Goal: Task Accomplishment & Management: Use online tool/utility

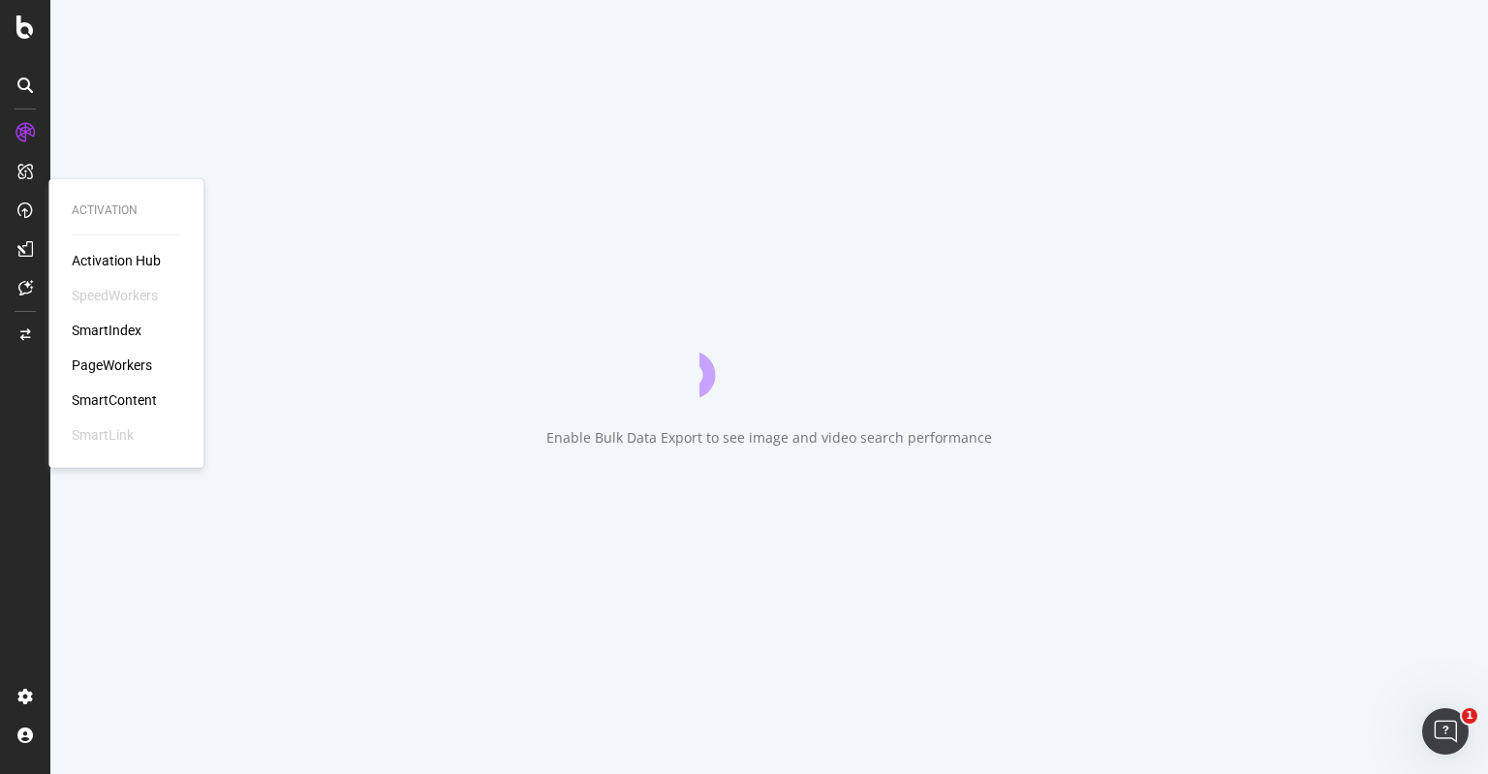
click at [118, 364] on div "PageWorkers" at bounding box center [112, 365] width 80 height 19
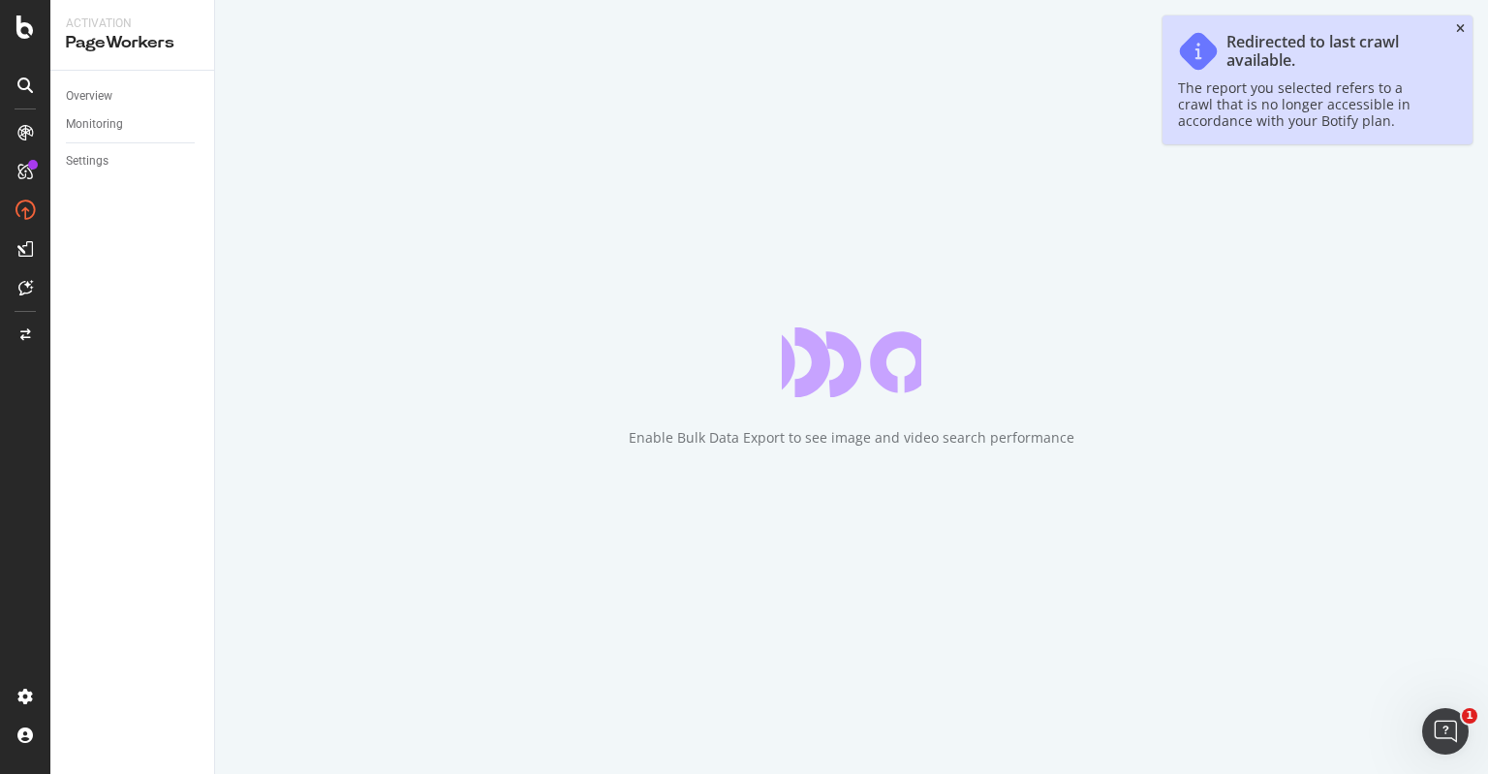
click at [1462, 31] on icon "close toast" at bounding box center [1460, 29] width 9 height 12
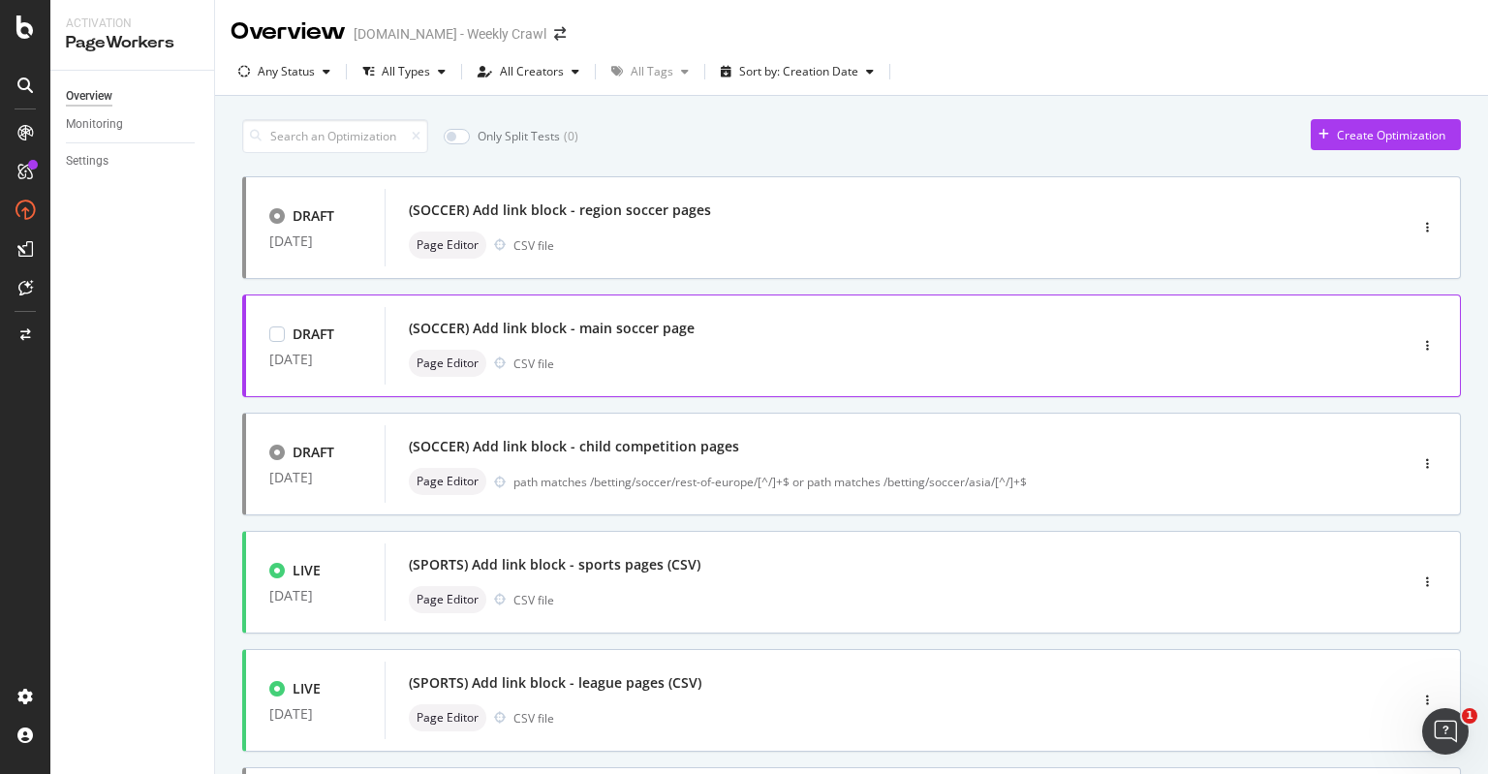
scroll to position [68, 0]
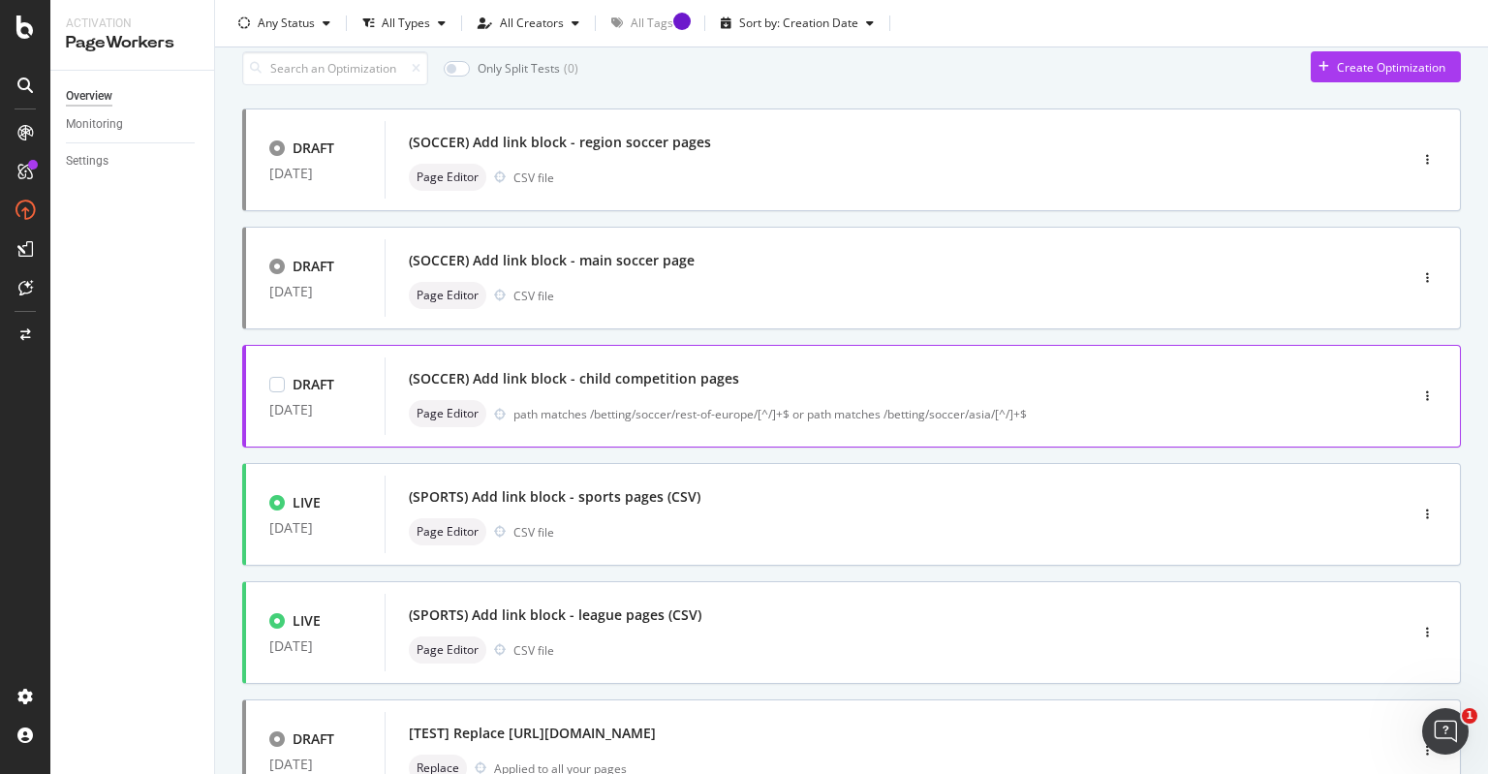
click at [435, 382] on div "(SOCCER) Add link block - child competition pages" at bounding box center [574, 378] width 330 height 19
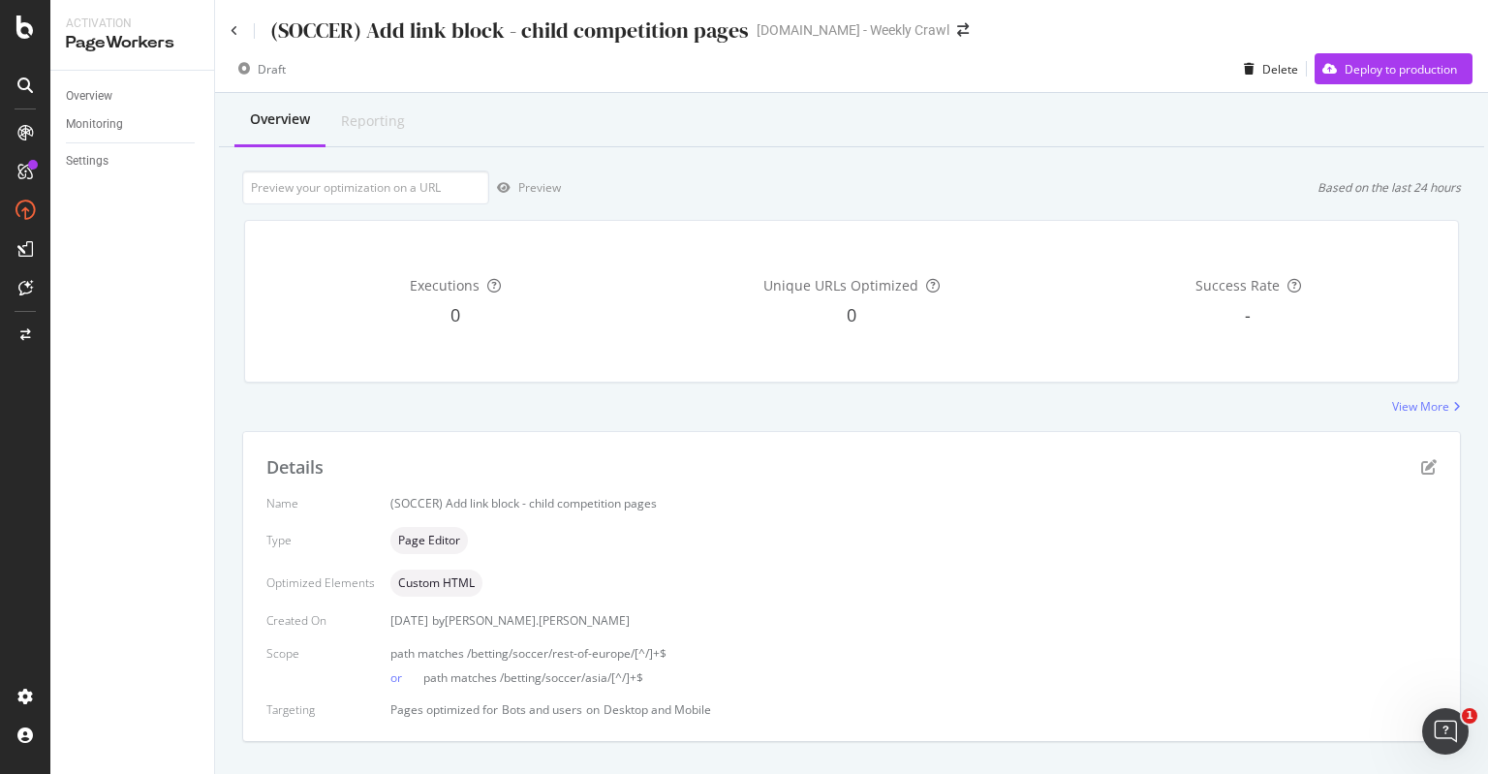
scroll to position [35, 0]
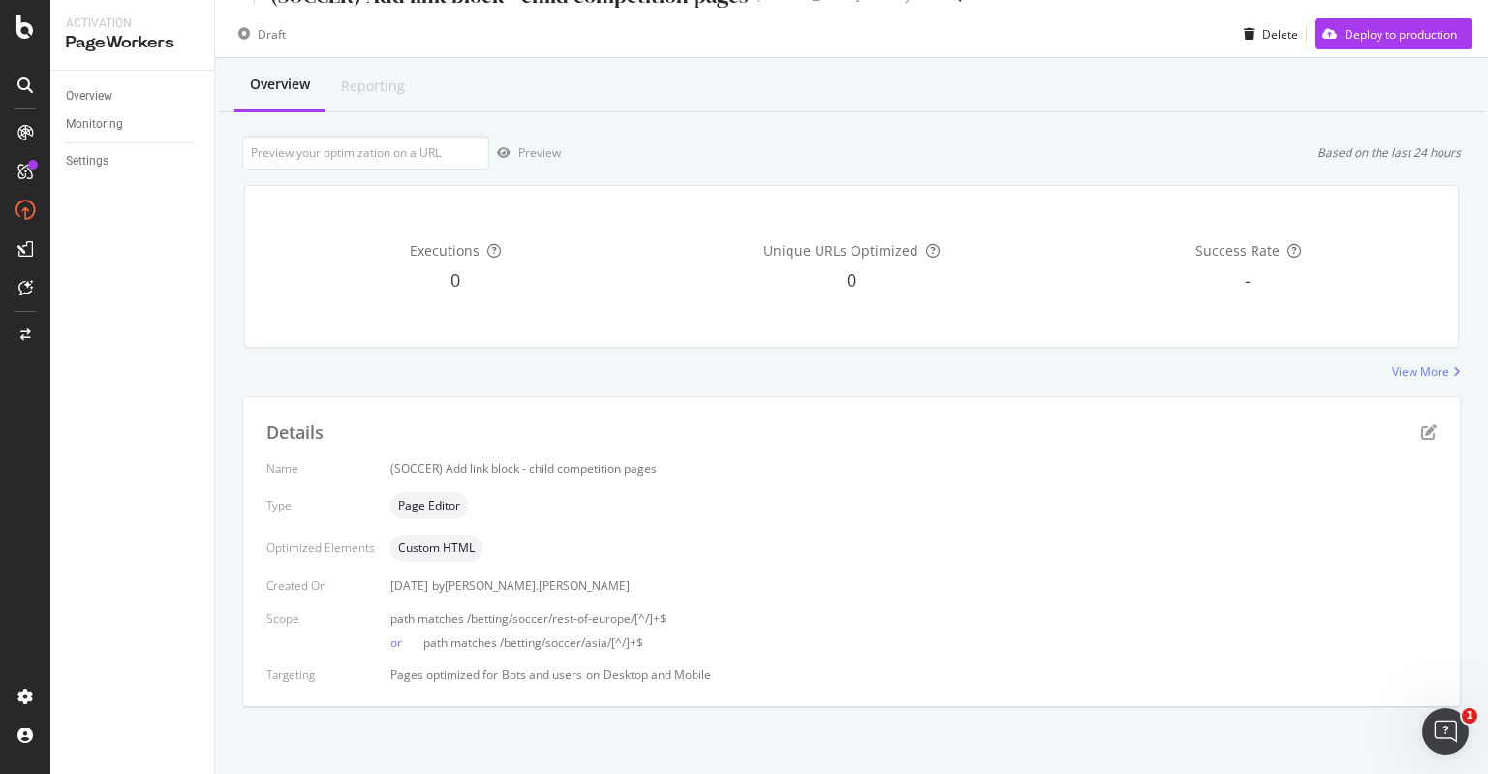
click at [880, 387] on div "Overview Reporting Preview Based on the last 24 hours Executions 0 Unique URLs …" at bounding box center [851, 416] width 1273 height 717
click at [907, 122] on div "Overview Reporting Preview Based on the last 24 hours Executions 0 Unique URLs …" at bounding box center [851, 416] width 1273 height 717
click at [757, 483] on div "Name (SOCCER) Add link block - child competition pages Type Page Editor Optimiz…" at bounding box center [851, 571] width 1170 height 223
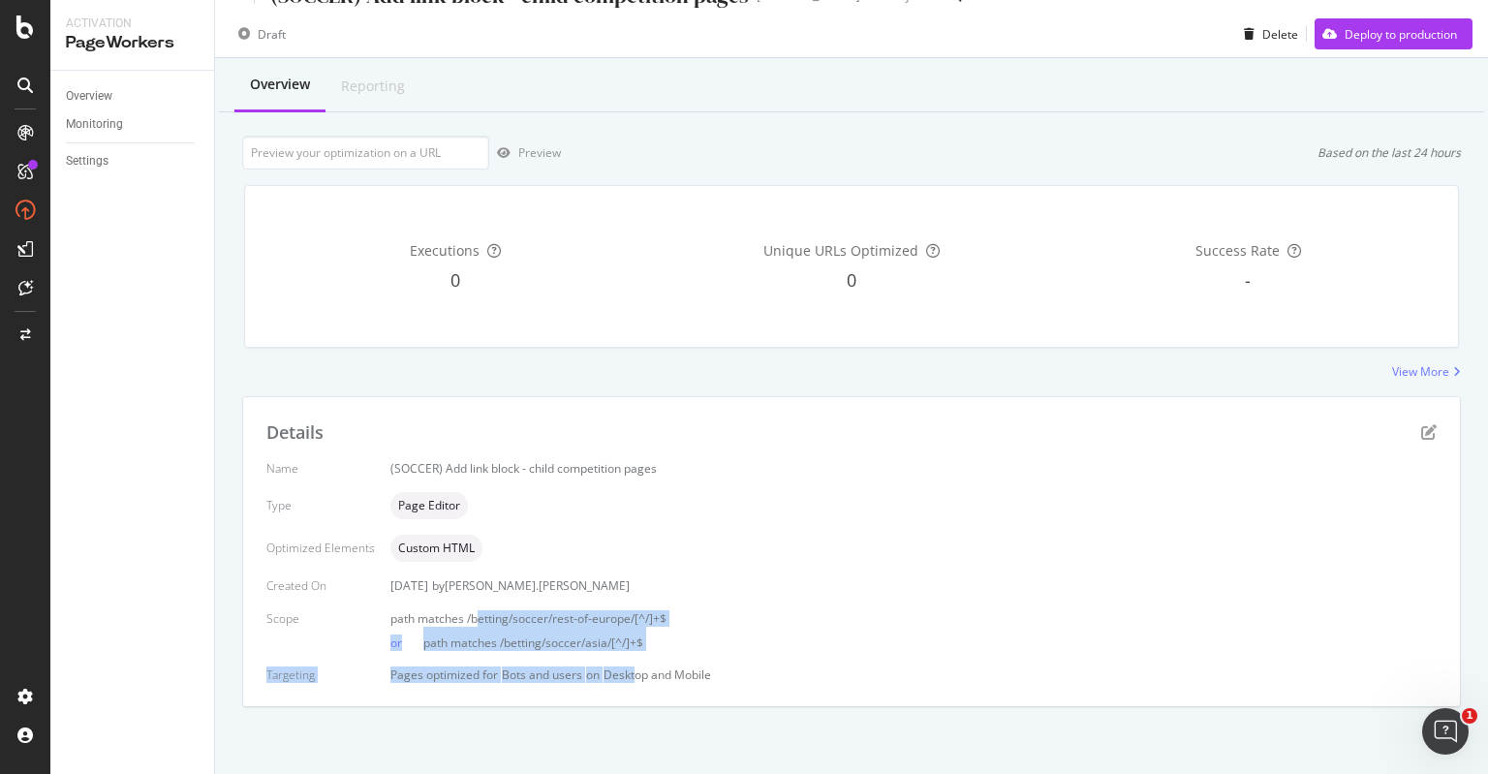
drag, startPoint x: 473, startPoint y: 616, endPoint x: 632, endPoint y: 660, distance: 164.8
click at [632, 660] on div "Name (SOCCER) Add link block - child competition pages Type Page Editor Optimiz…" at bounding box center [851, 571] width 1170 height 223
click at [705, 640] on div "or path matches /betting/soccer/asia/[^/]+$" at bounding box center [913, 639] width 1046 height 24
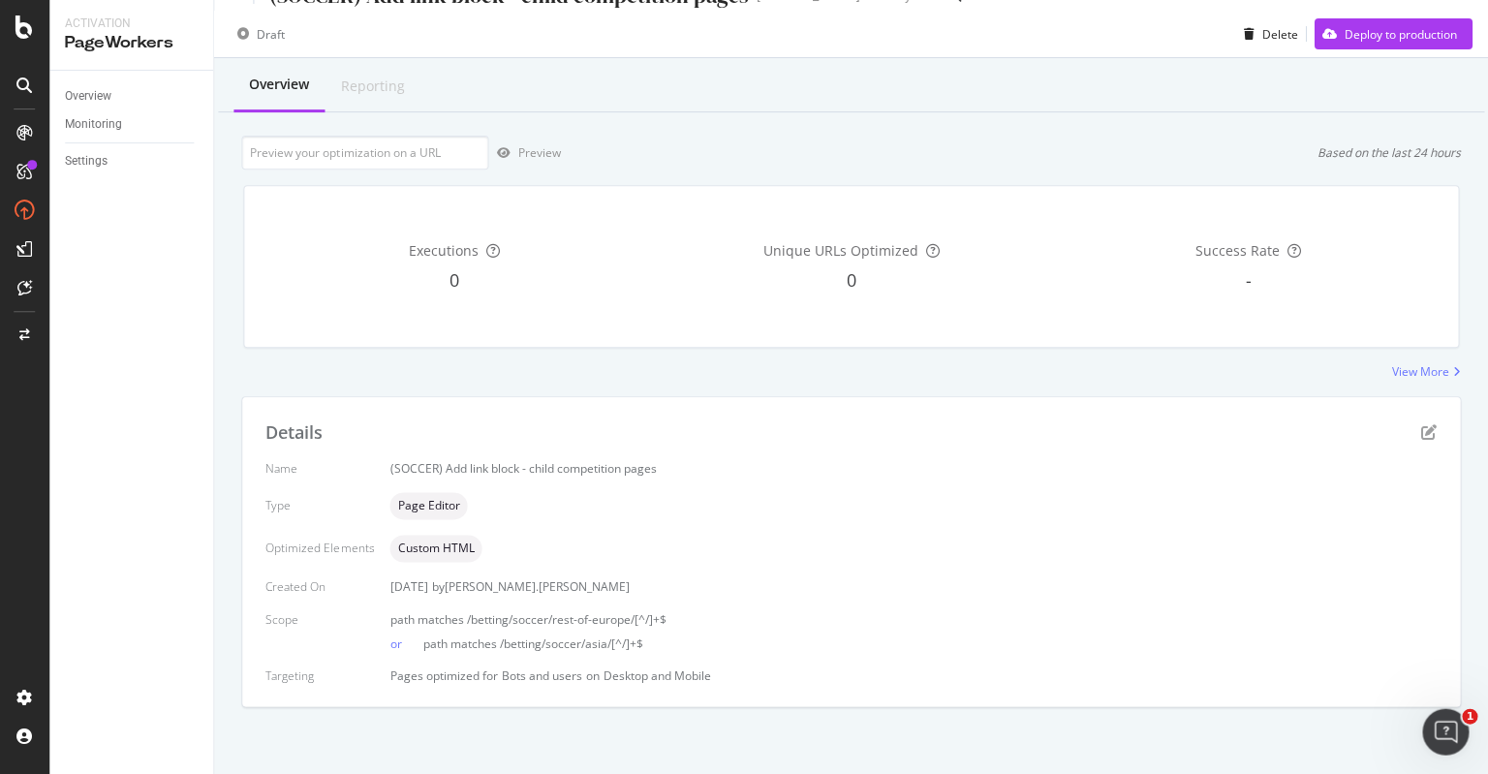
scroll to position [0, 0]
click at [1421, 433] on icon "pen-to-square" at bounding box center [1429, 432] width 16 height 16
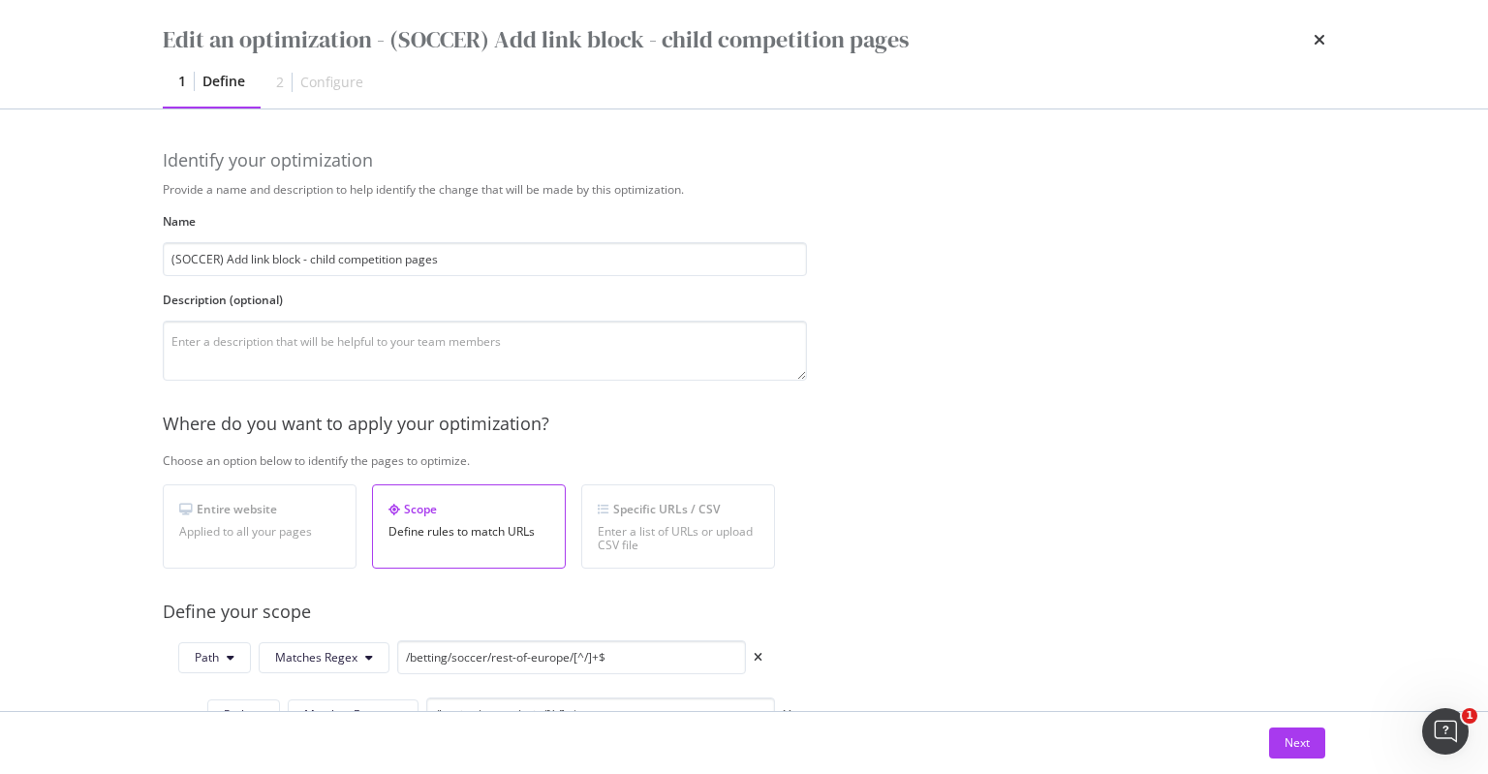
click at [323, 80] on div "Configure" at bounding box center [331, 82] width 63 height 19
click at [1305, 735] on div "Next" at bounding box center [1297, 742] width 25 height 16
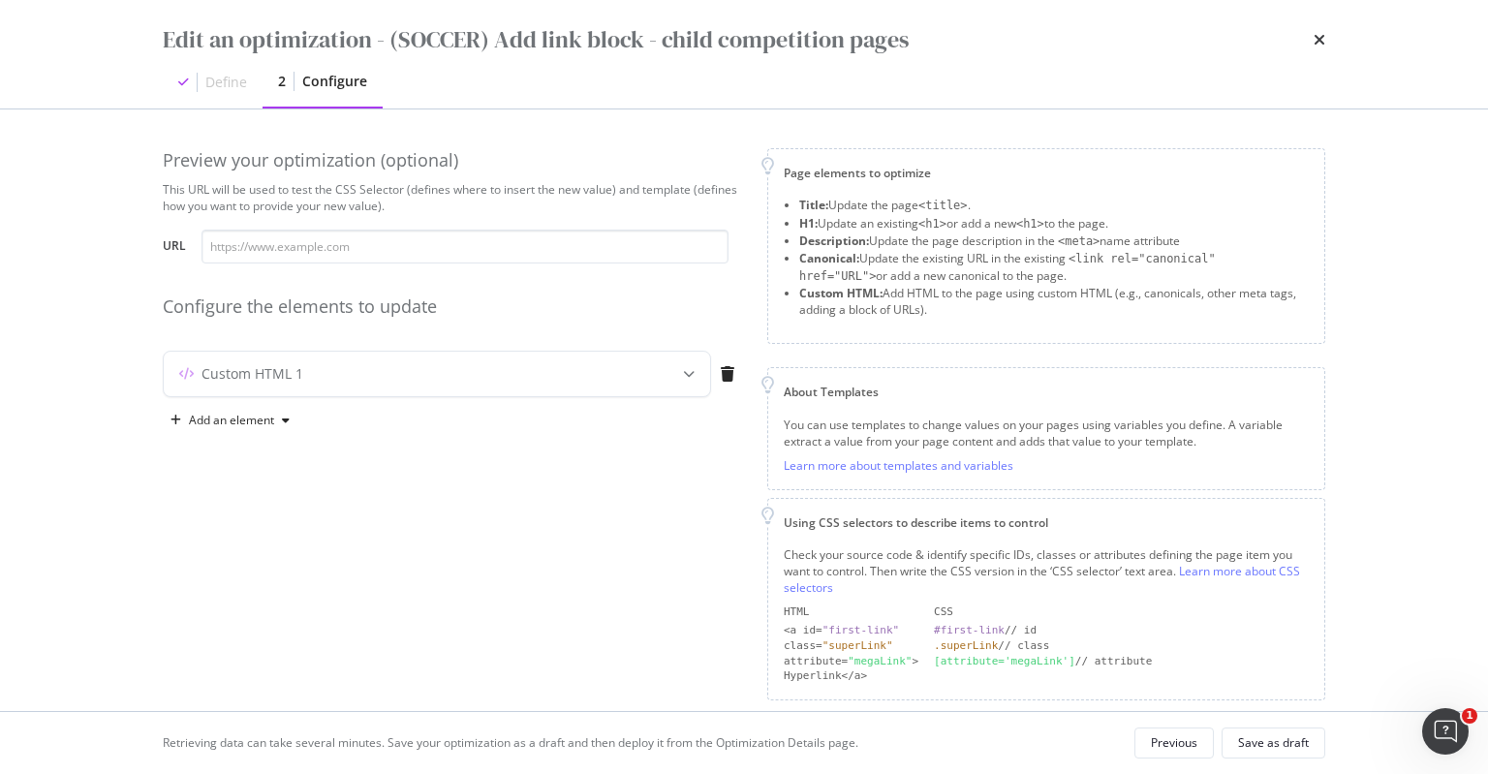
scroll to position [24, 0]
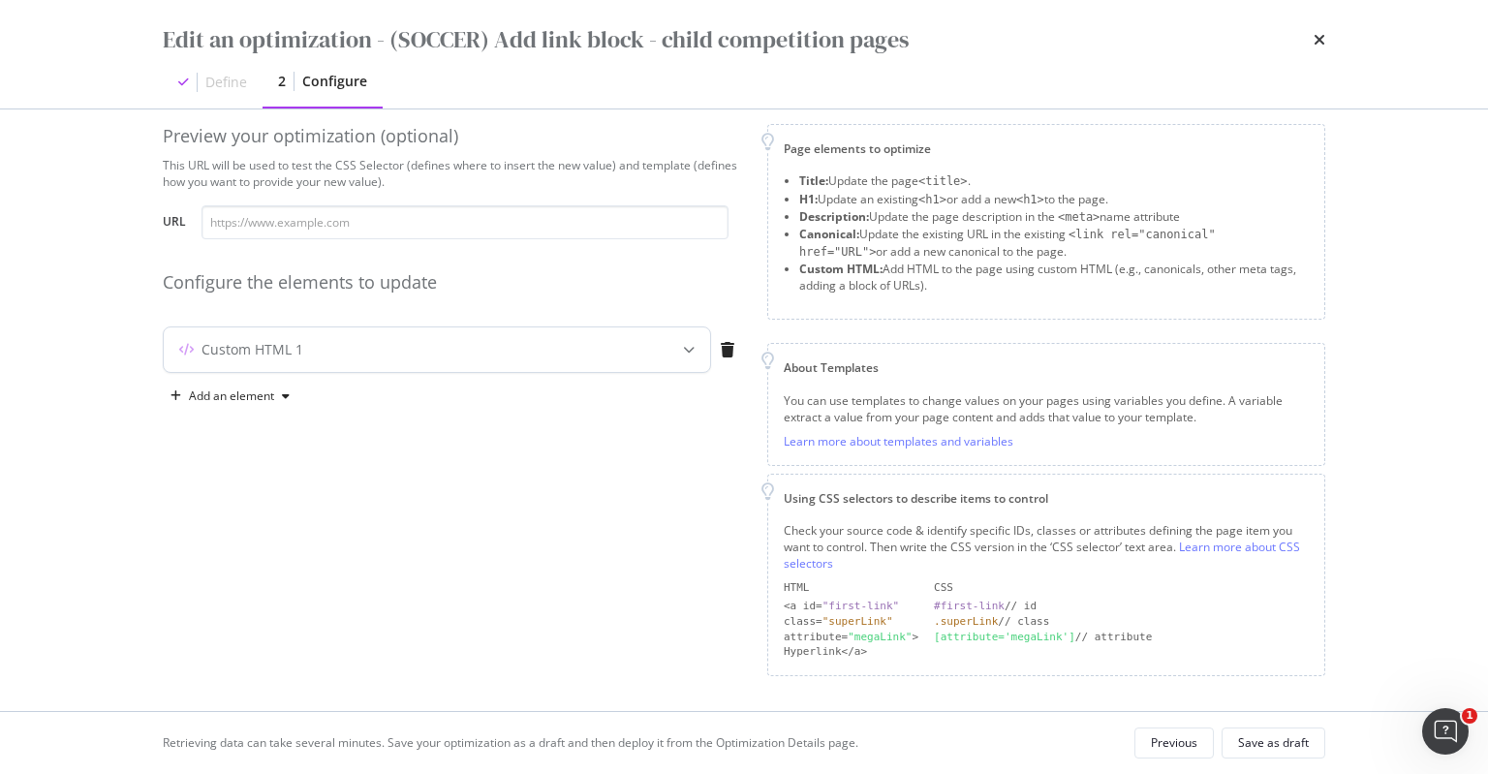
click at [607, 364] on div "Custom HTML 1" at bounding box center [437, 349] width 546 height 45
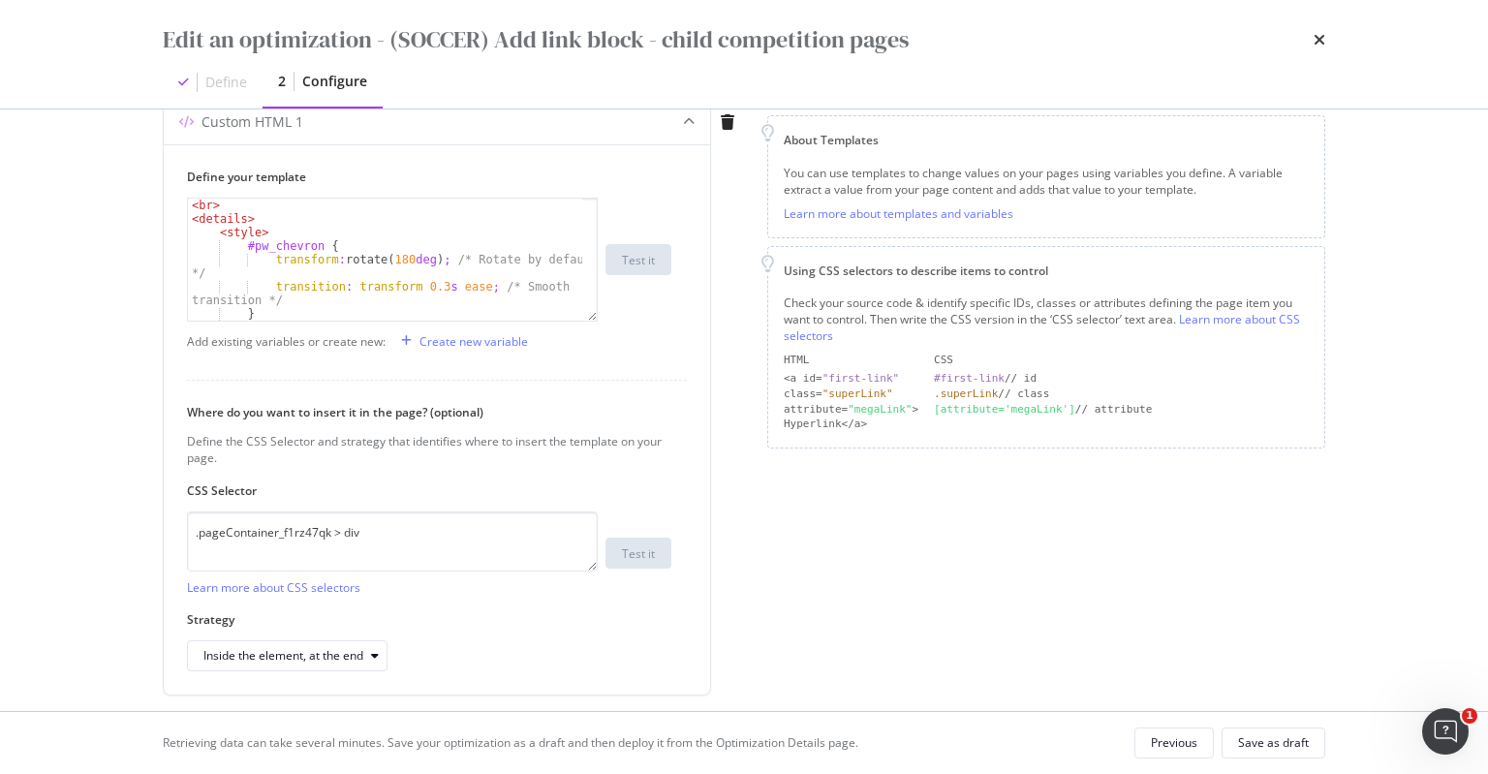
scroll to position [312, 0]
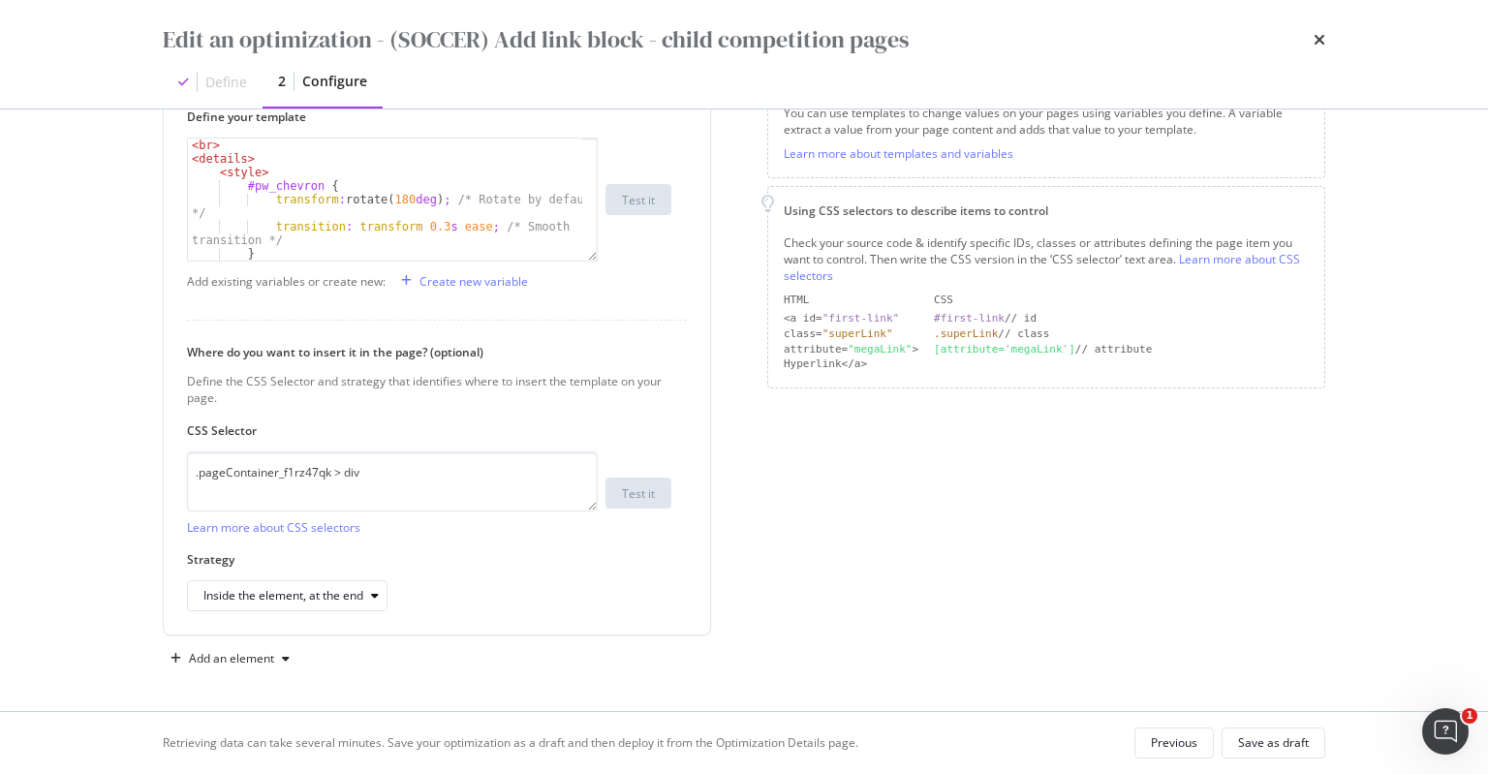
click at [1322, 32] on icon "times" at bounding box center [1320, 40] width 12 height 16
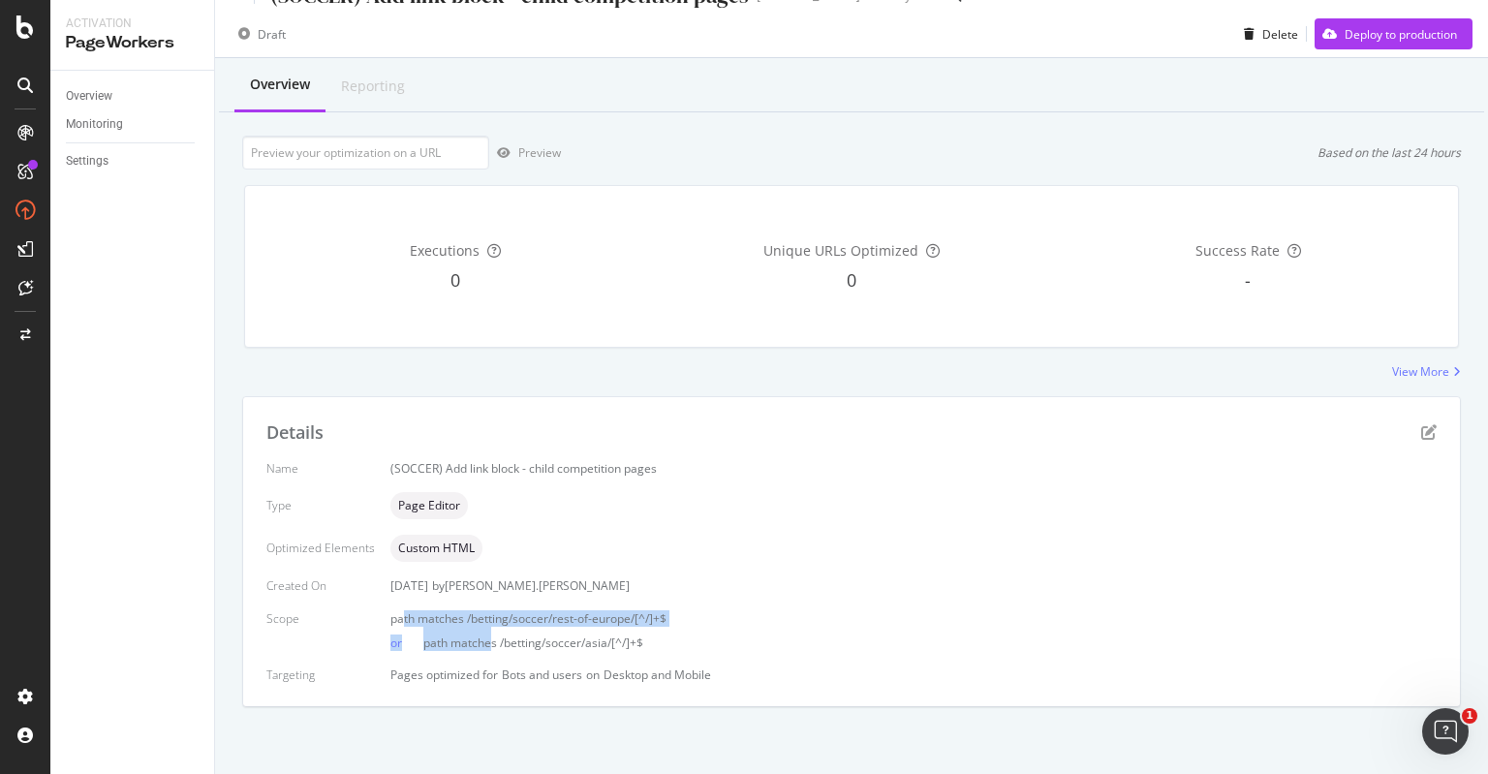
drag, startPoint x: 401, startPoint y: 608, endPoint x: 488, endPoint y: 644, distance: 94.3
click at [488, 644] on div "path matches /betting/soccer/rest-of-europe/[^/]+$ or path matches /betting/soc…" at bounding box center [913, 630] width 1046 height 41
click at [575, 661] on div "Name (SOCCER) Add link block - child competition pages Type Page Editor Optimiz…" at bounding box center [851, 571] width 1170 height 223
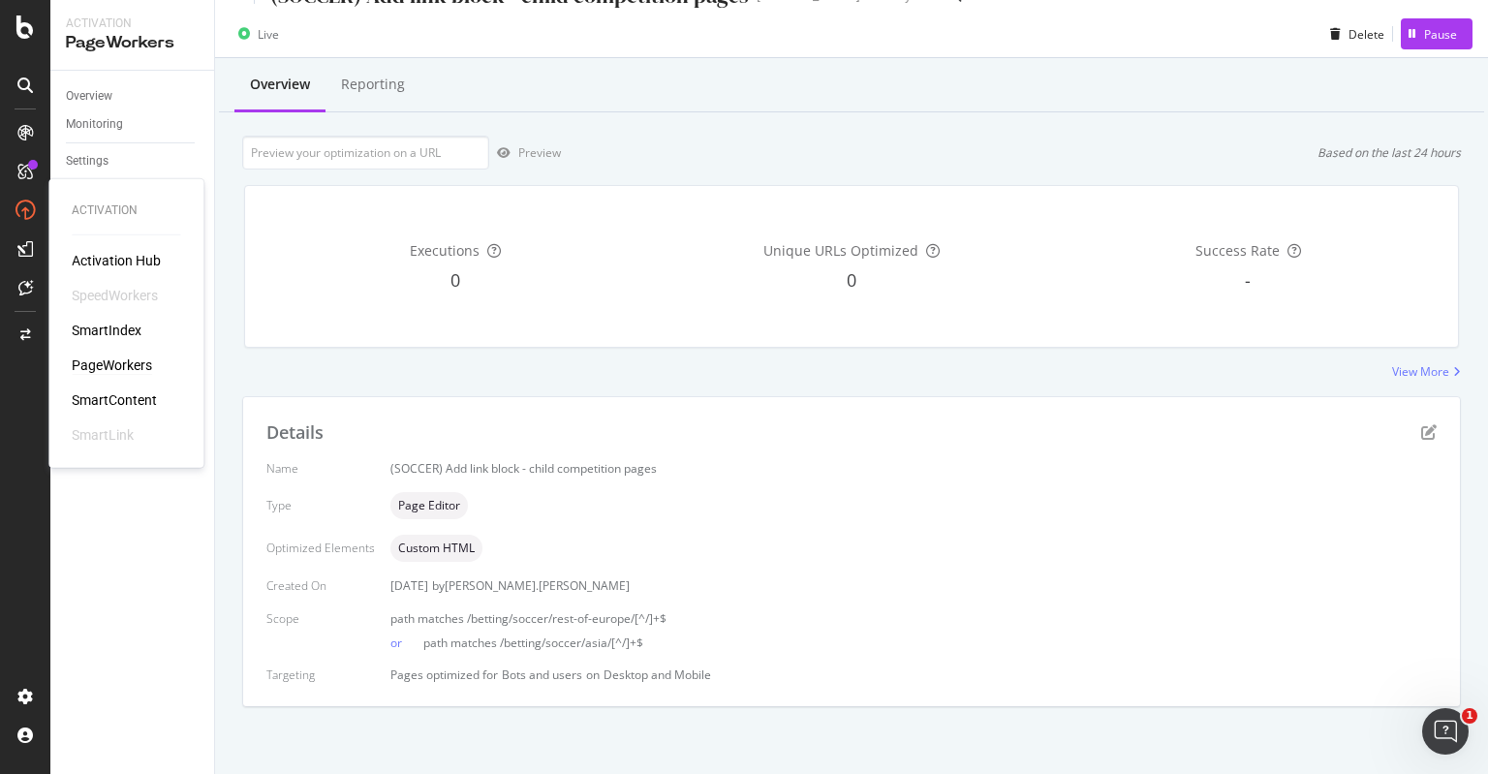
click at [122, 368] on div "PageWorkers" at bounding box center [112, 365] width 80 height 19
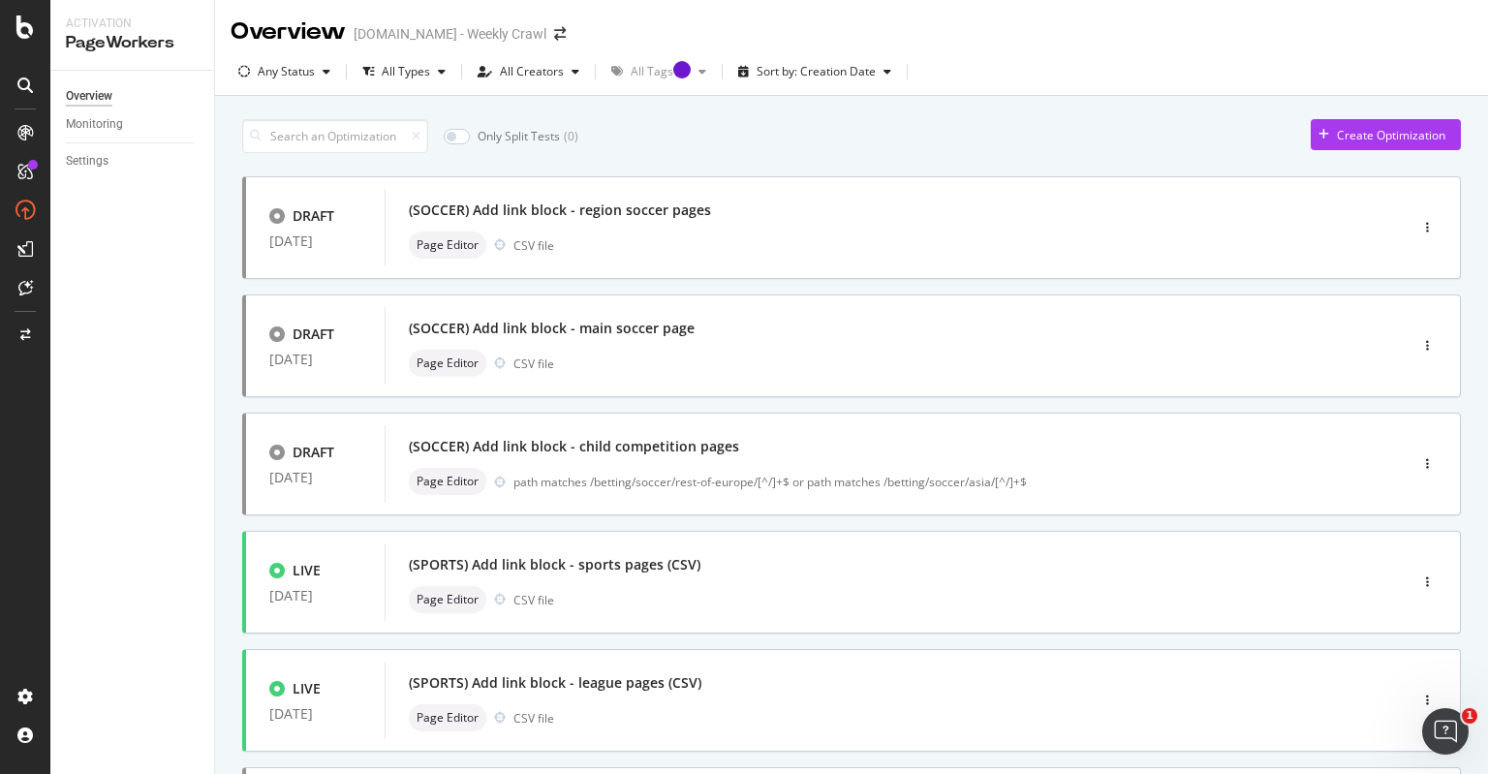
click at [856, 111] on div "Only Split Tests ( 0 ) Create Optimization DRAFT 11 Aug. 2025 (SOCCER) Add link…" at bounding box center [851, 754] width 1219 height 1291
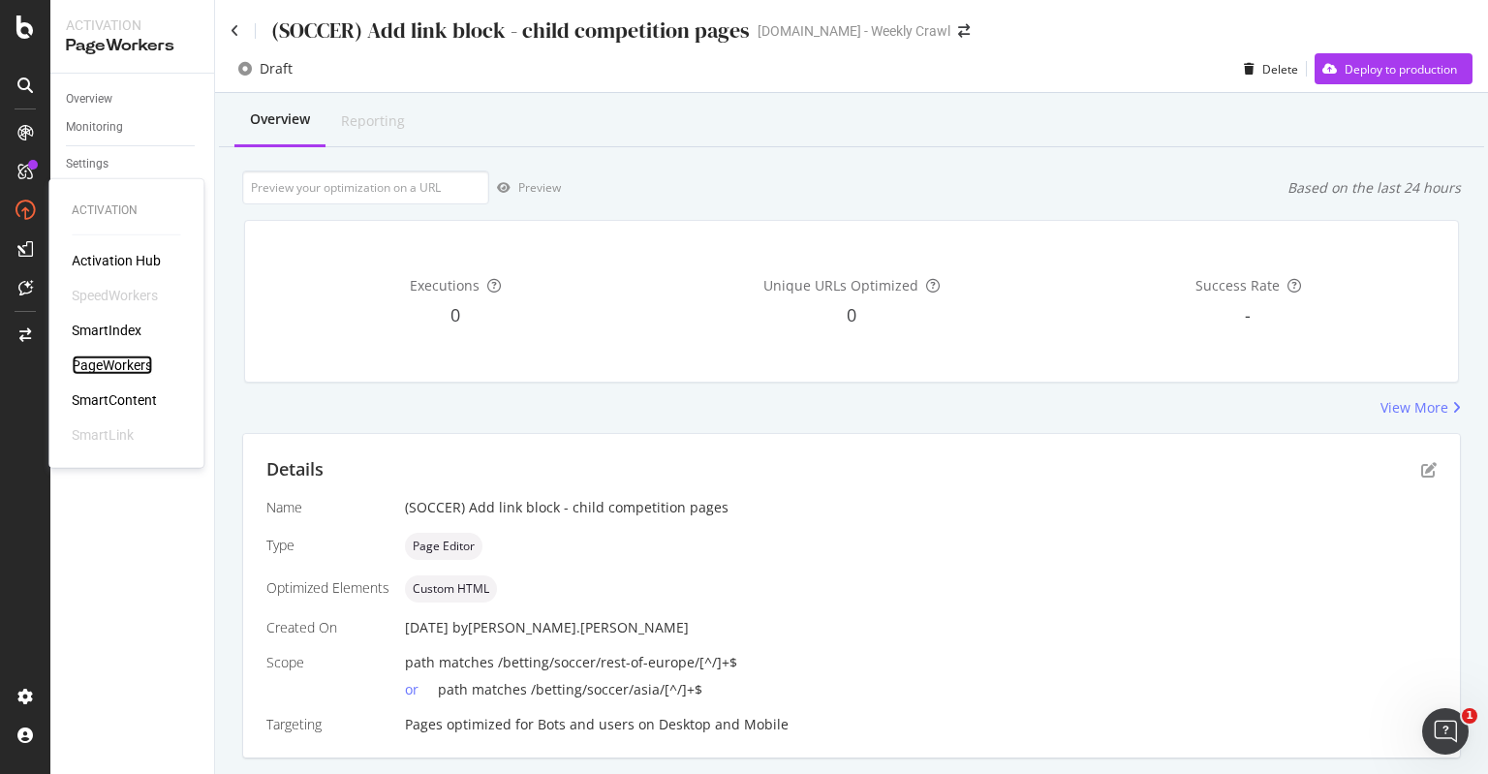
click at [124, 370] on div "PageWorkers" at bounding box center [112, 365] width 80 height 19
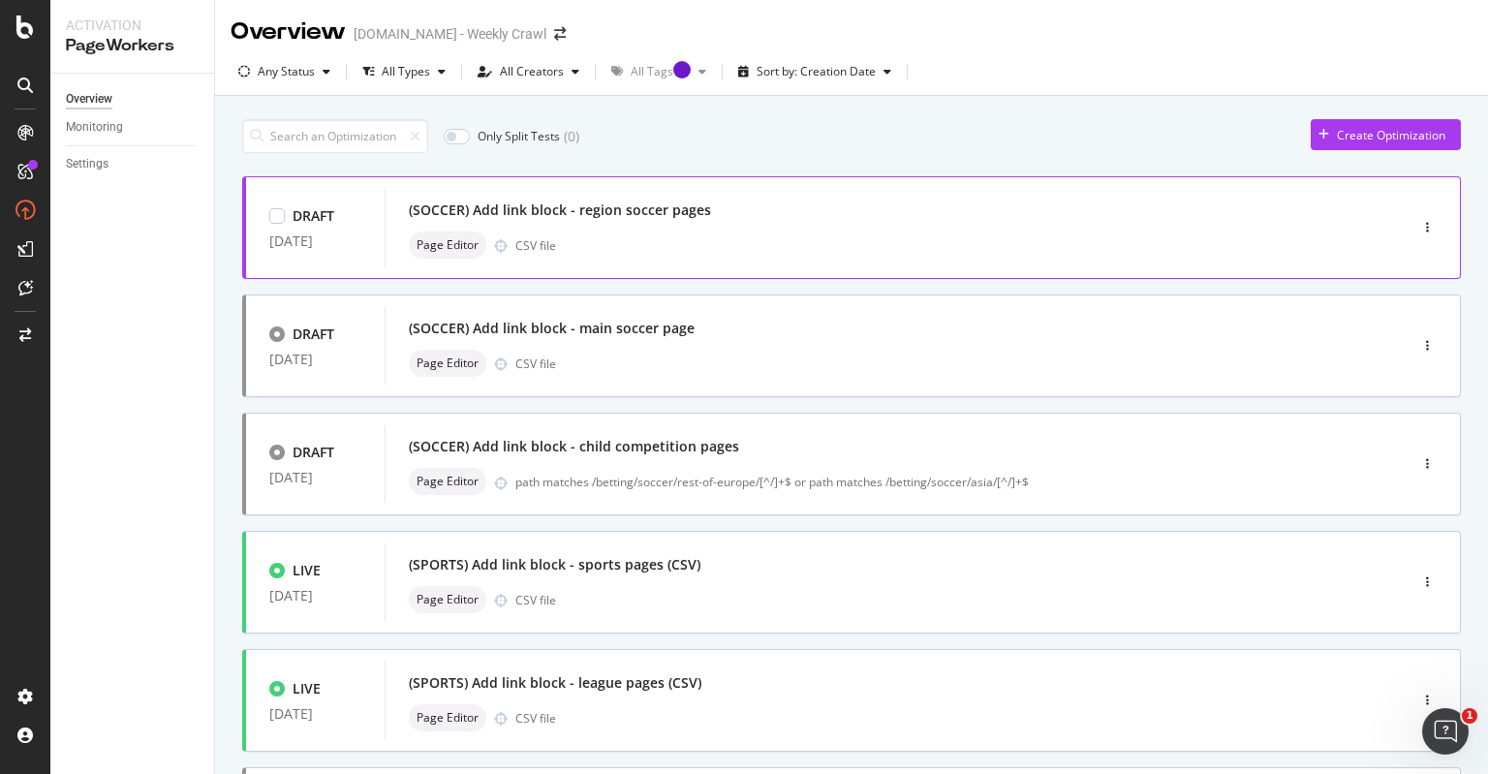
click at [732, 235] on div "Page Editor CSV file" at bounding box center [867, 245] width 917 height 27
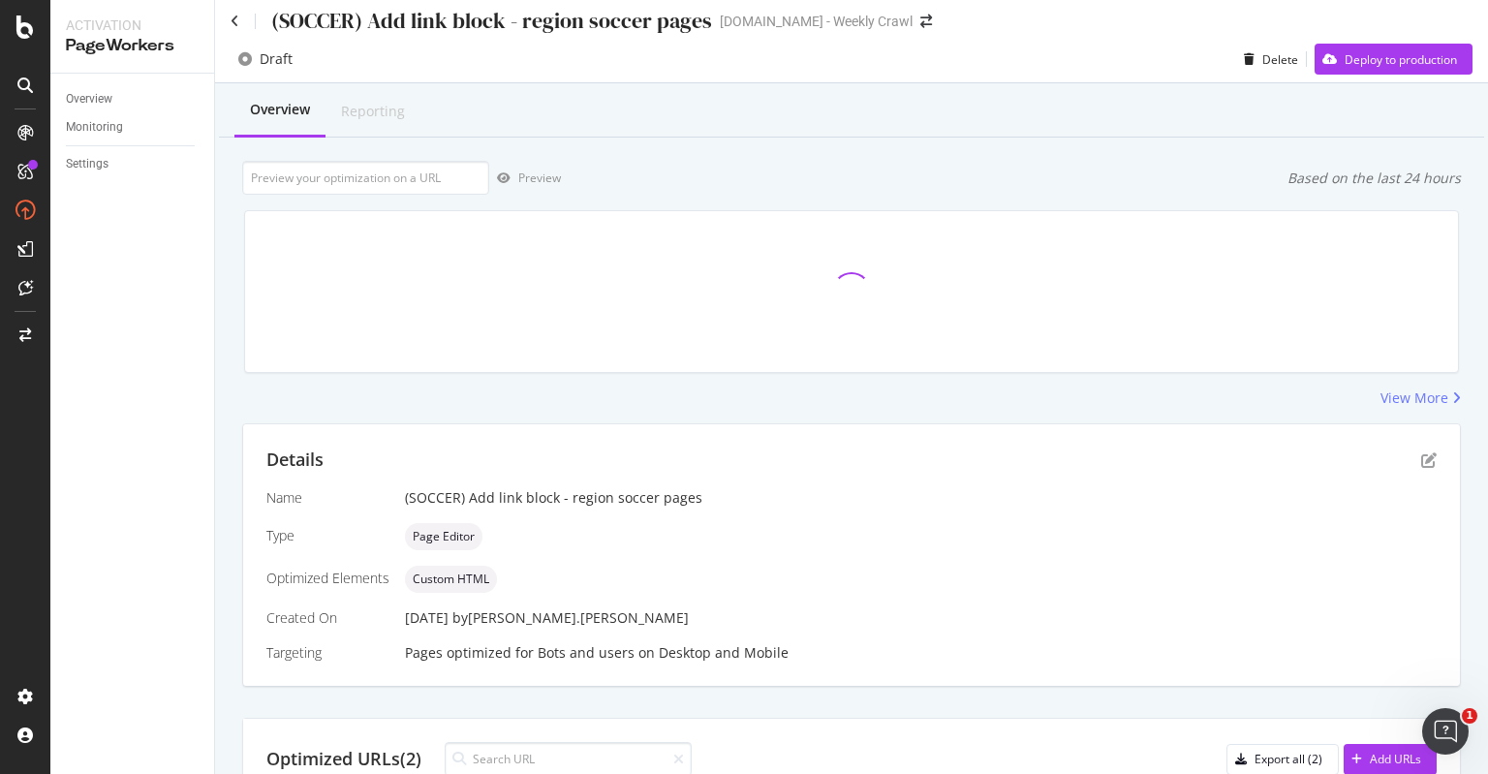
scroll to position [233, 0]
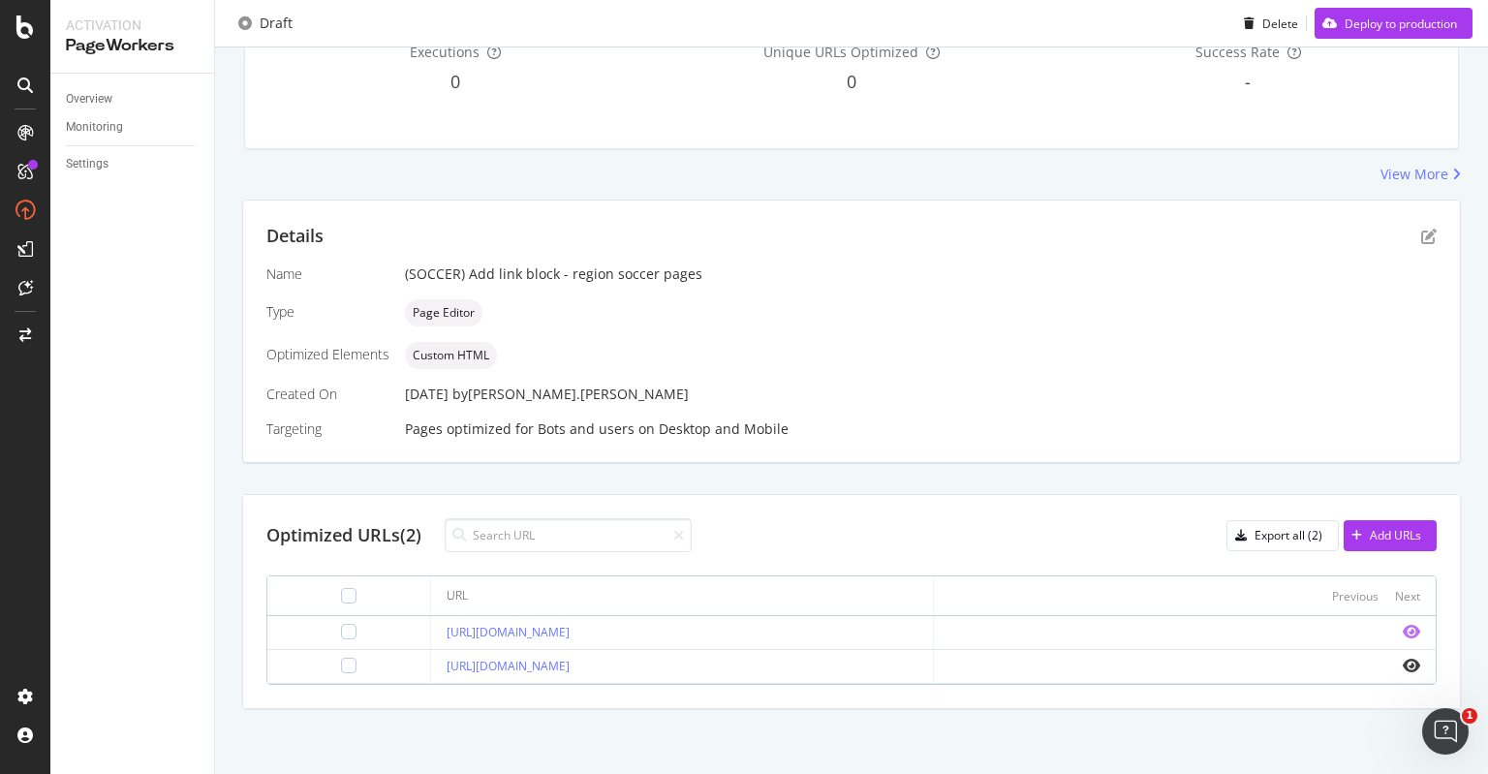
click at [1403, 626] on icon "eye" at bounding box center [1411, 632] width 17 height 16
click at [1403, 662] on icon "eye" at bounding box center [1411, 666] width 17 height 16
click at [1403, 624] on icon "eye" at bounding box center [1411, 632] width 17 height 16
click at [1395, 671] on td at bounding box center [1185, 667] width 502 height 34
click at [1403, 662] on icon "eye" at bounding box center [1411, 666] width 17 height 16
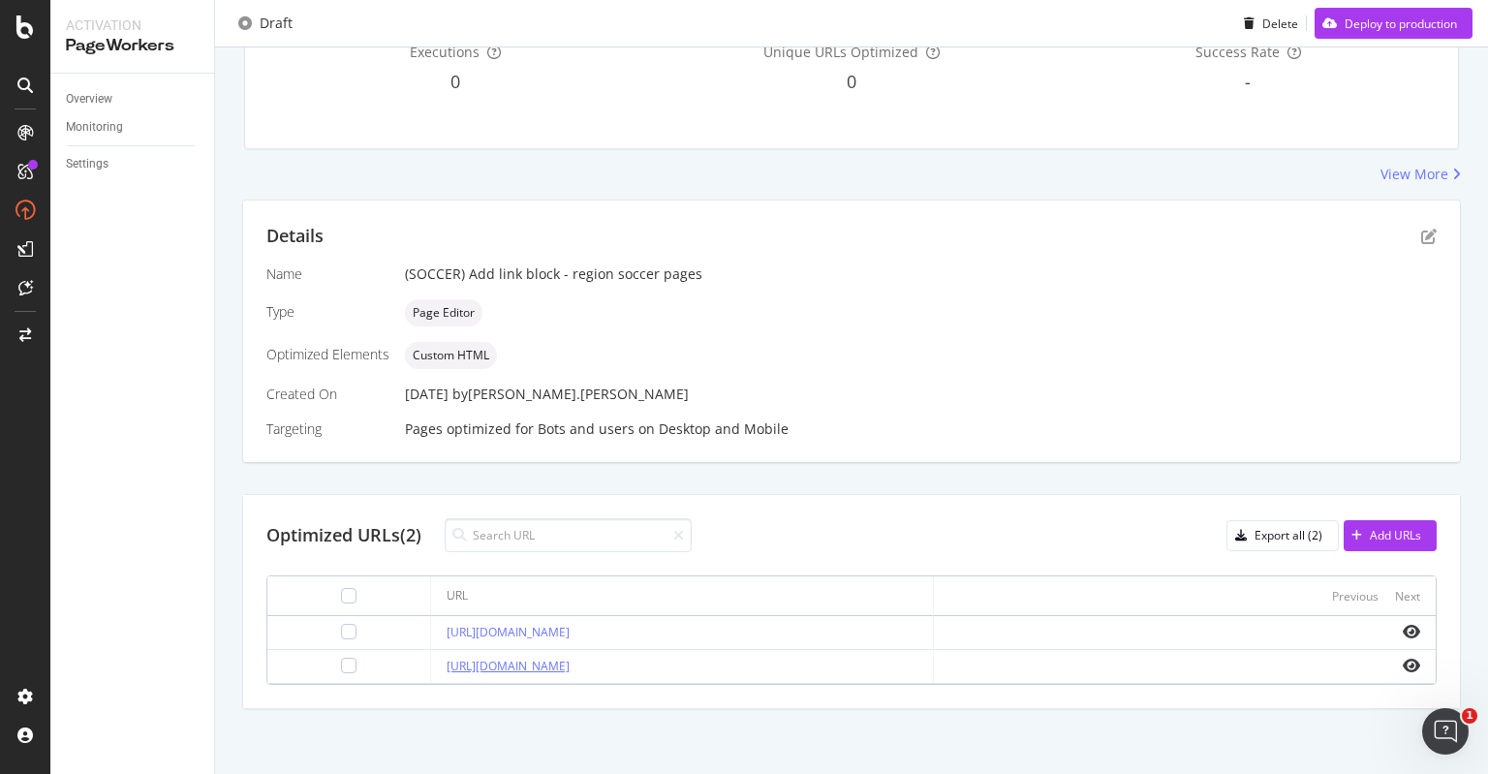
drag, startPoint x: 775, startPoint y: 674, endPoint x: 652, endPoint y: 667, distance: 123.3
click at [652, 667] on td "https://www.sportsbet.com.au/betting/soccer/rest-of-europe" at bounding box center [682, 667] width 502 height 34
drag, startPoint x: 735, startPoint y: 627, endPoint x: 692, endPoint y: 630, distance: 43.7
click at [692, 630] on div "https://www.sportsbet.com.au/betting/soccer/asia" at bounding box center [682, 632] width 470 height 17
click at [882, 429] on div "Pages optimized for Bots and users on Desktop and Mobile" at bounding box center [921, 429] width 1032 height 19
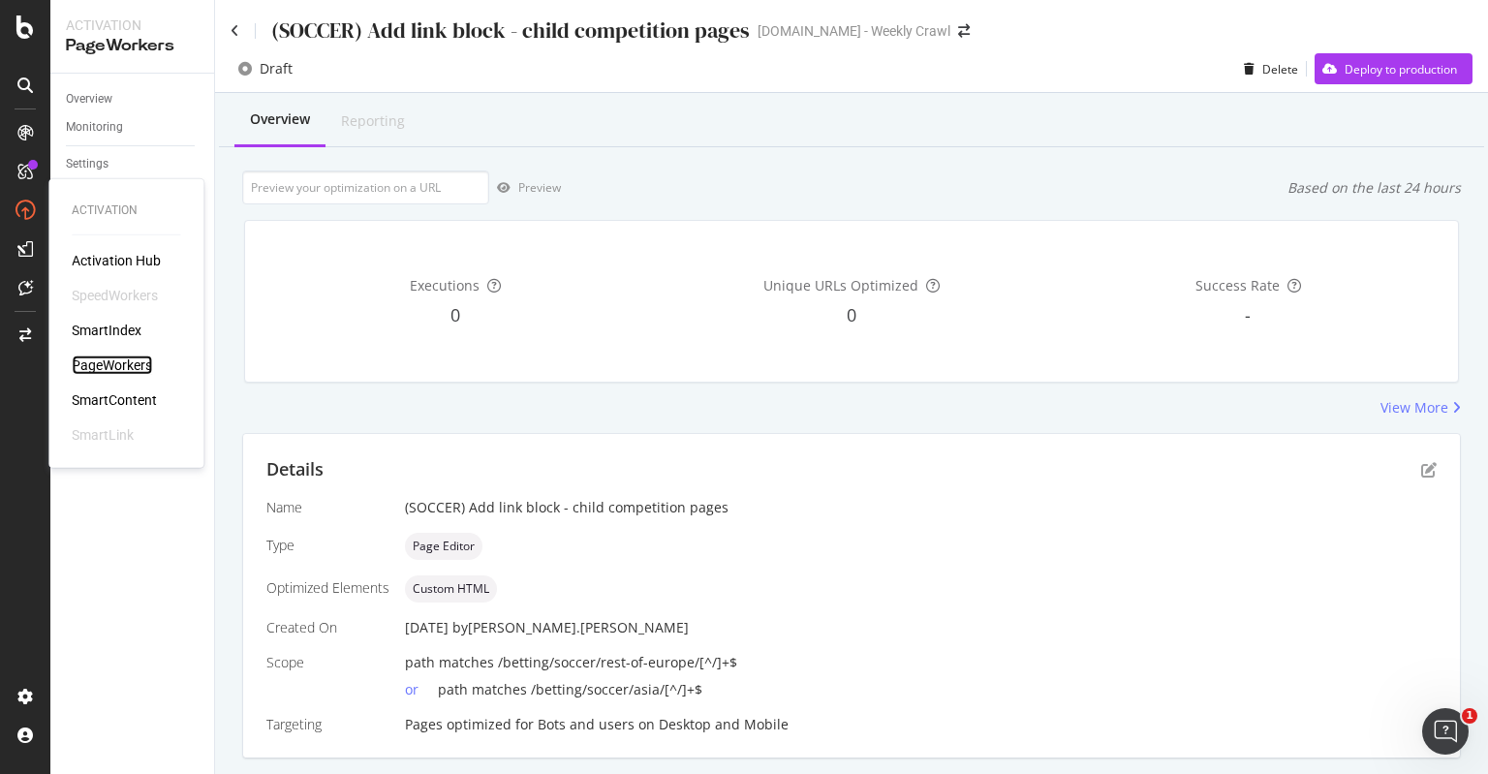
click at [98, 360] on div "PageWorkers" at bounding box center [112, 365] width 80 height 19
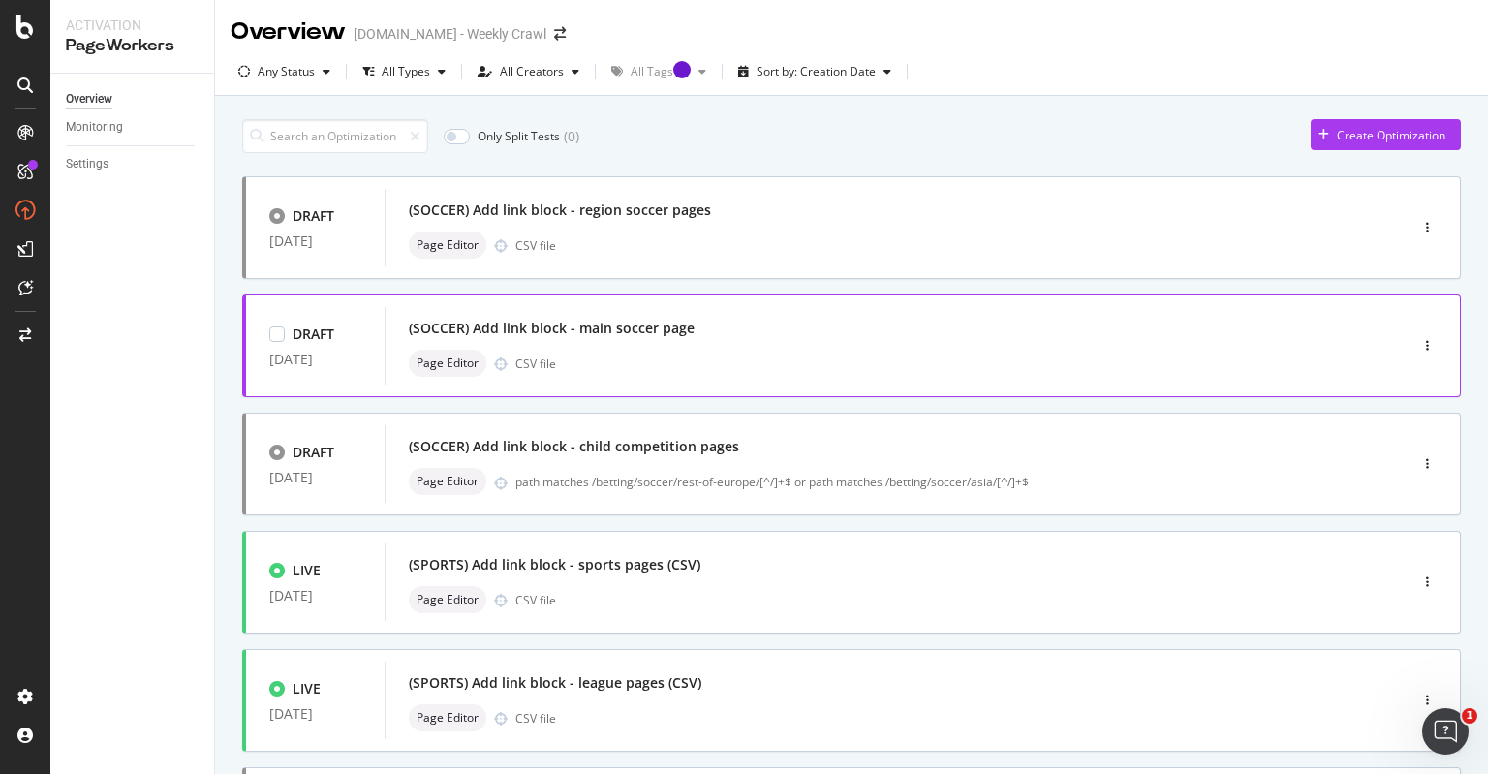
click at [786, 324] on div "(SOCCER) Add link block - main soccer page" at bounding box center [867, 328] width 917 height 27
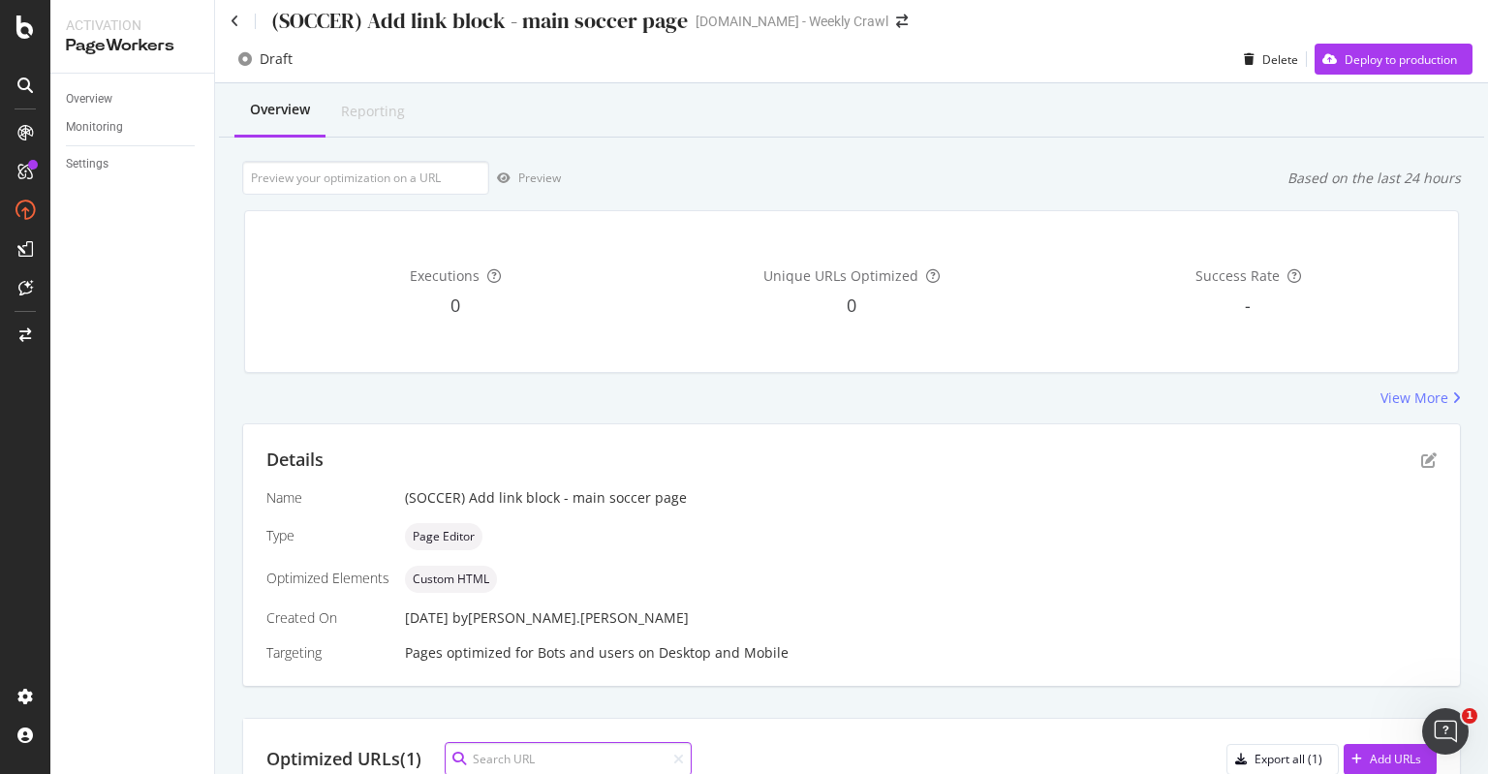
scroll to position [200, 0]
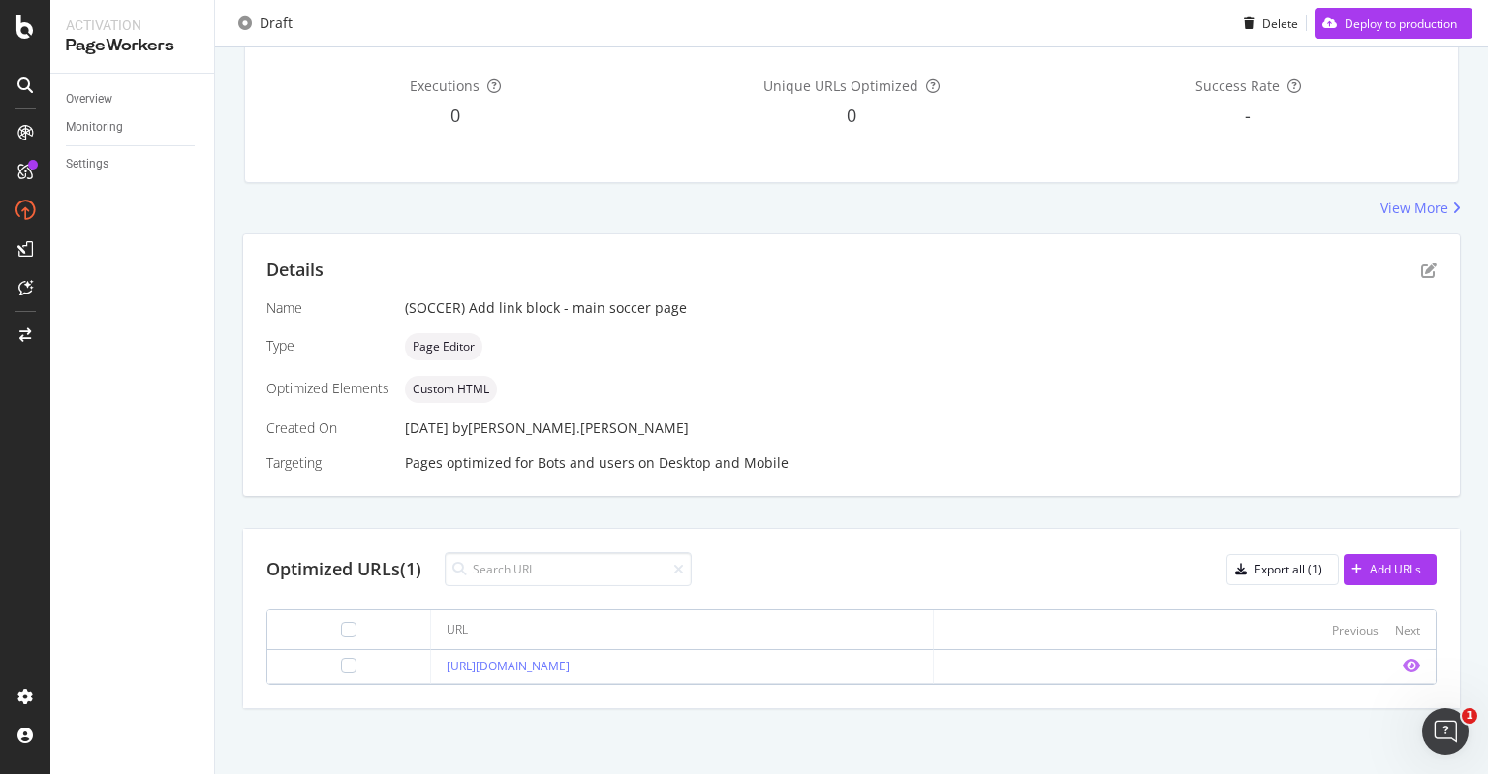
click at [1403, 665] on icon "eye" at bounding box center [1411, 666] width 17 height 16
drag, startPoint x: 660, startPoint y: 669, endPoint x: 584, endPoint y: 675, distance: 75.8
click at [584, 675] on td "https://www.sportsbet.com.au/betting/soccer" at bounding box center [682, 667] width 502 height 34
click at [808, 586] on div "Optimized URLs (1) Export all (1) Add URLs URL Previous Next https://www.sports…" at bounding box center [851, 618] width 1217 height 179
click at [704, 674] on td "https://www.sportsbet.com.au/betting/soccer" at bounding box center [682, 667] width 502 height 34
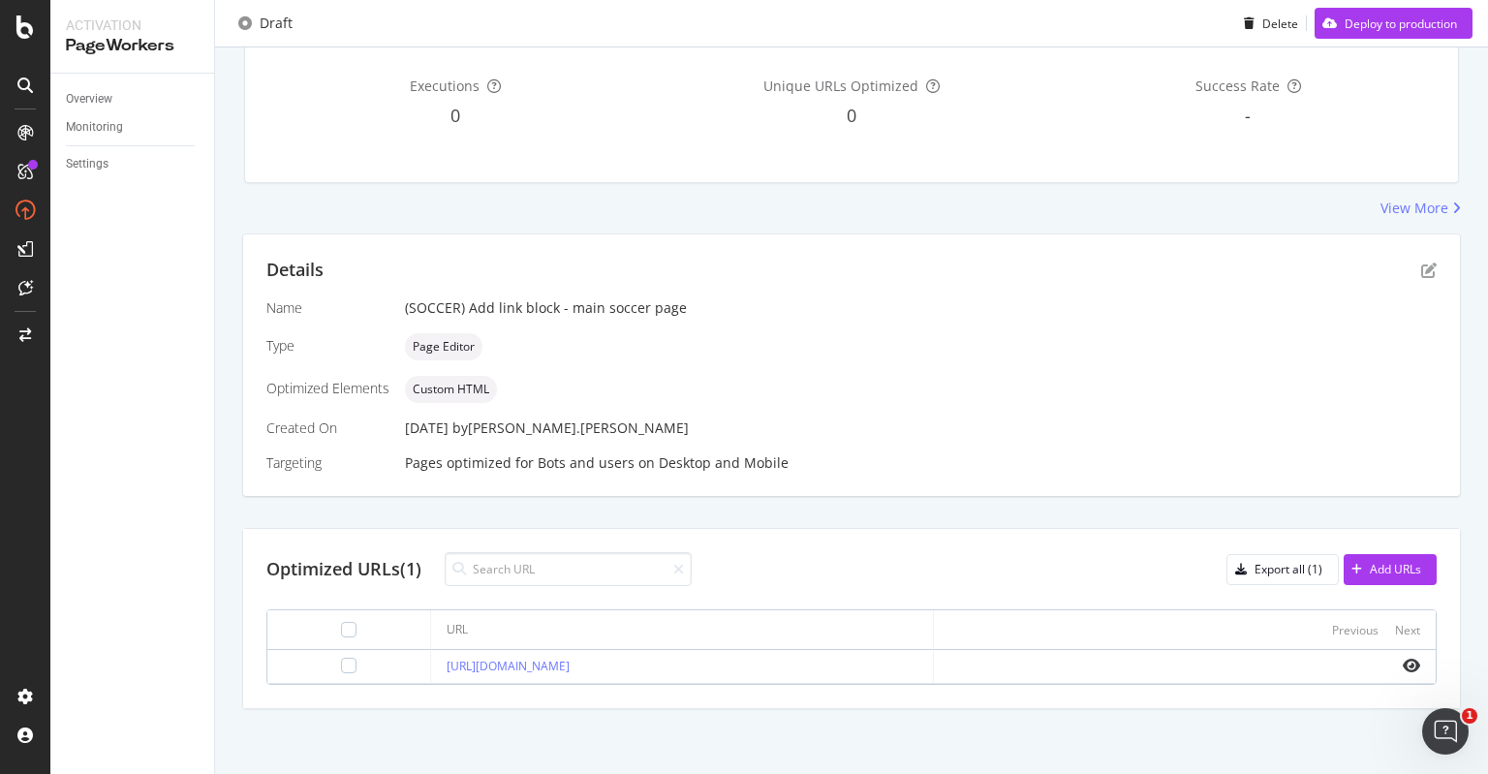
click at [709, 673] on td "https://www.sportsbet.com.au/betting/soccer" at bounding box center [682, 667] width 502 height 34
drag, startPoint x: 709, startPoint y: 673, endPoint x: 678, endPoint y: 670, distance: 31.1
click at [678, 670] on div "https://www.sportsbet.com.au/betting/soccer" at bounding box center [682, 666] width 470 height 17
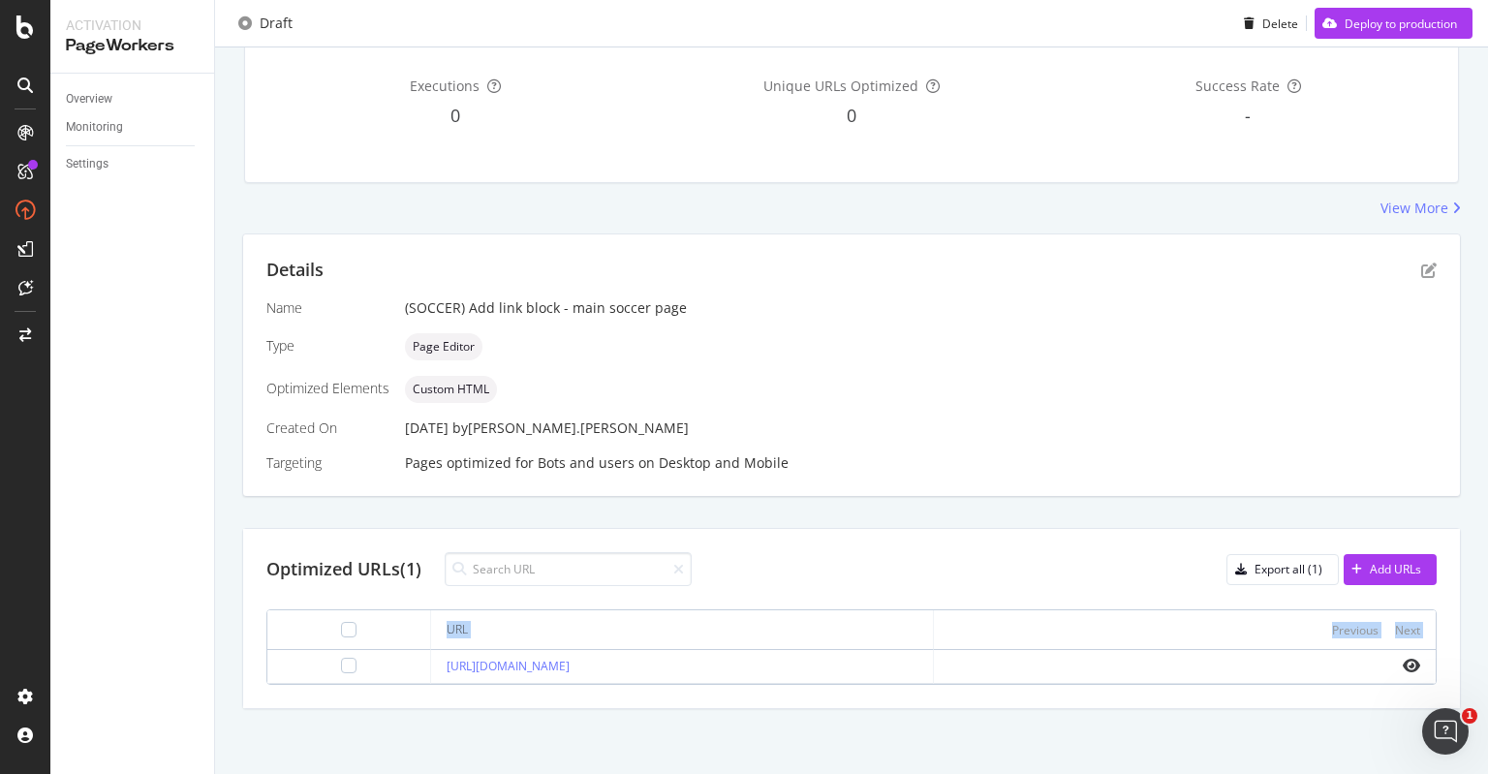
copy table "URL Previous Next"
click at [869, 362] on div "Name (SOCCER) Add link block - main soccer page Type Page Editor Optimized Elem…" at bounding box center [851, 385] width 1170 height 174
